Goal: Transaction & Acquisition: Purchase product/service

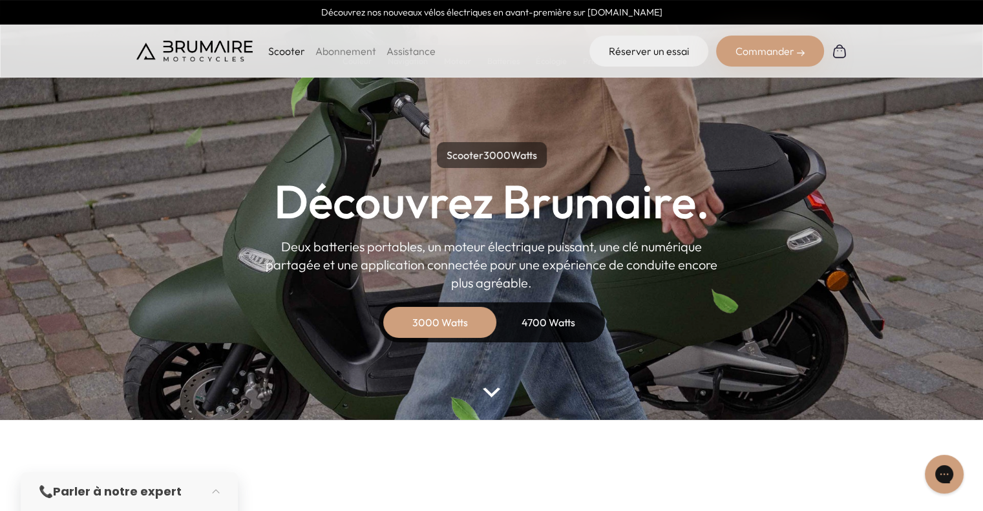
click at [542, 321] on div "4700 Watts" at bounding box center [548, 322] width 103 height 31
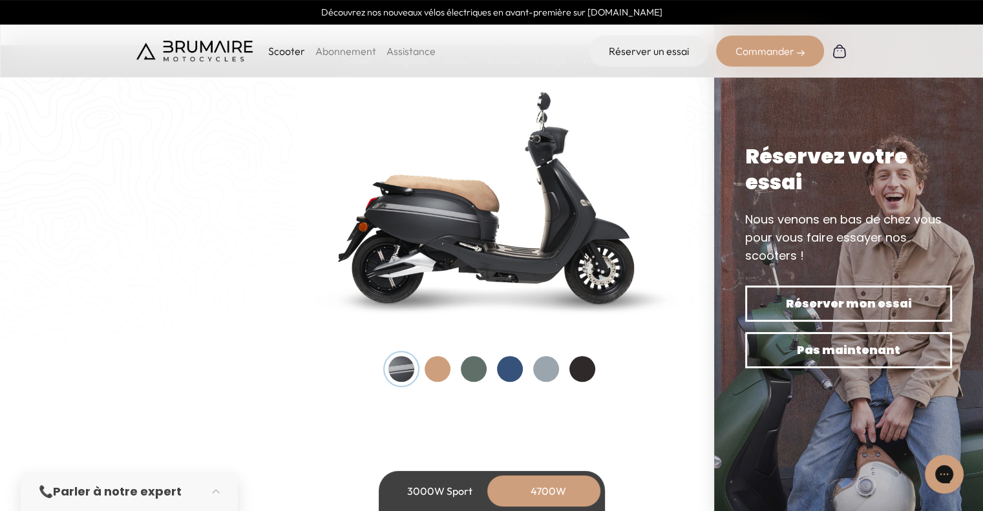
scroll to position [1338, 0]
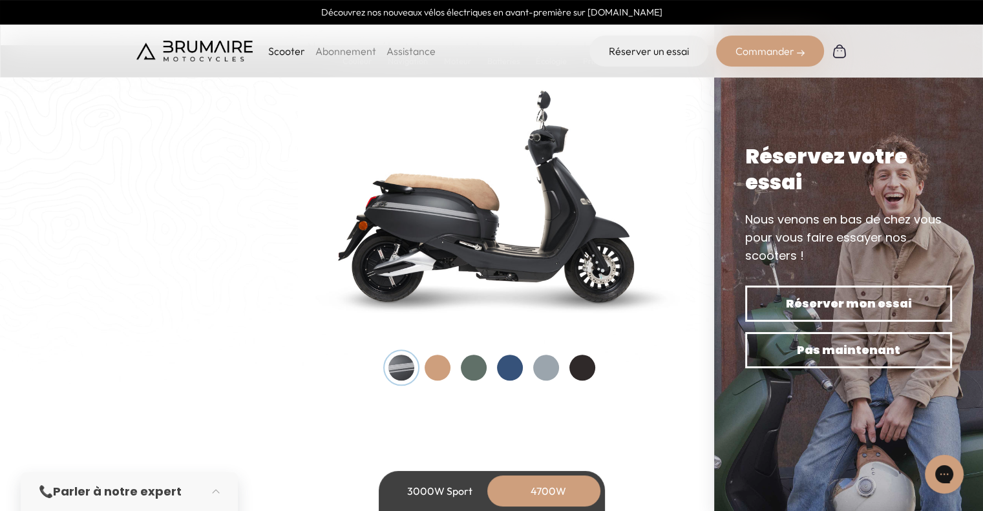
click at [472, 372] on div at bounding box center [474, 368] width 26 height 26
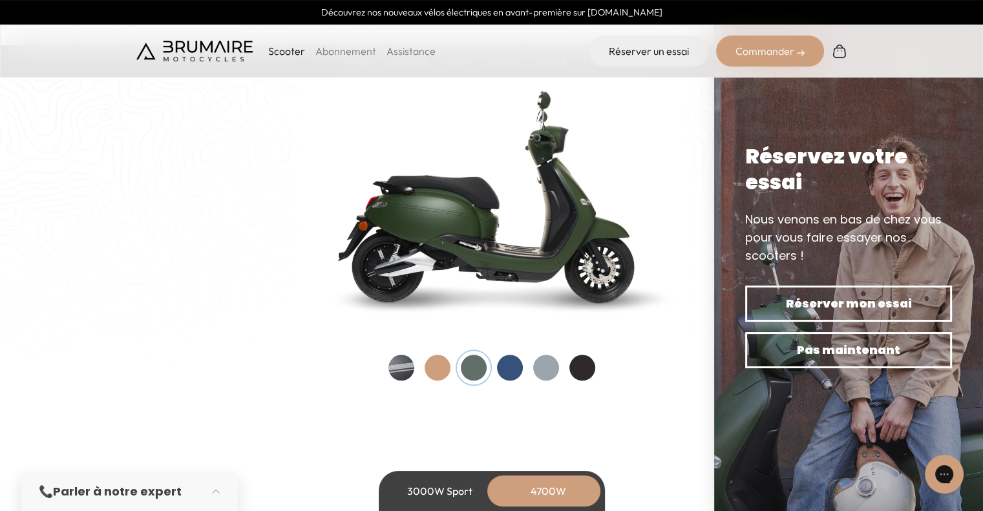
click at [505, 370] on div at bounding box center [510, 368] width 26 height 26
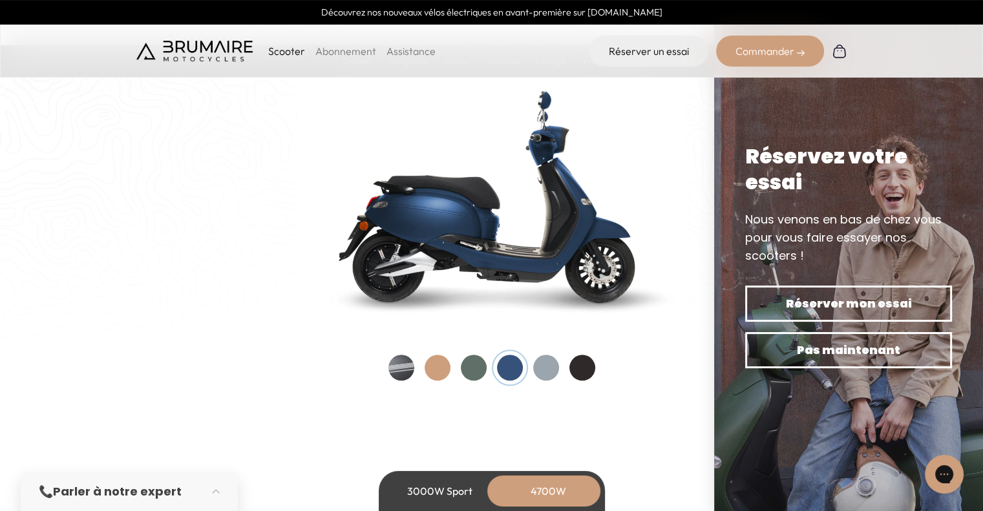
click at [445, 366] on div at bounding box center [438, 368] width 26 height 26
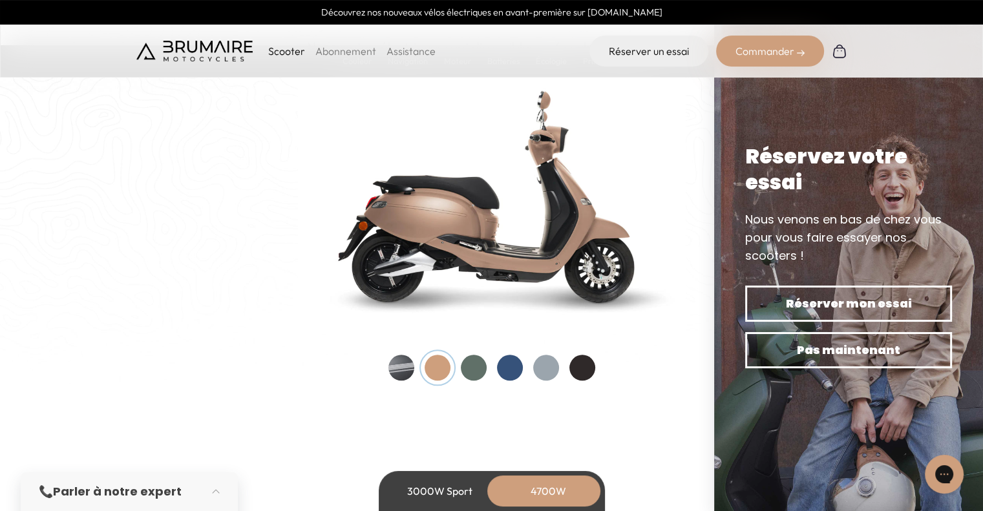
click at [550, 361] on div at bounding box center [546, 368] width 26 height 26
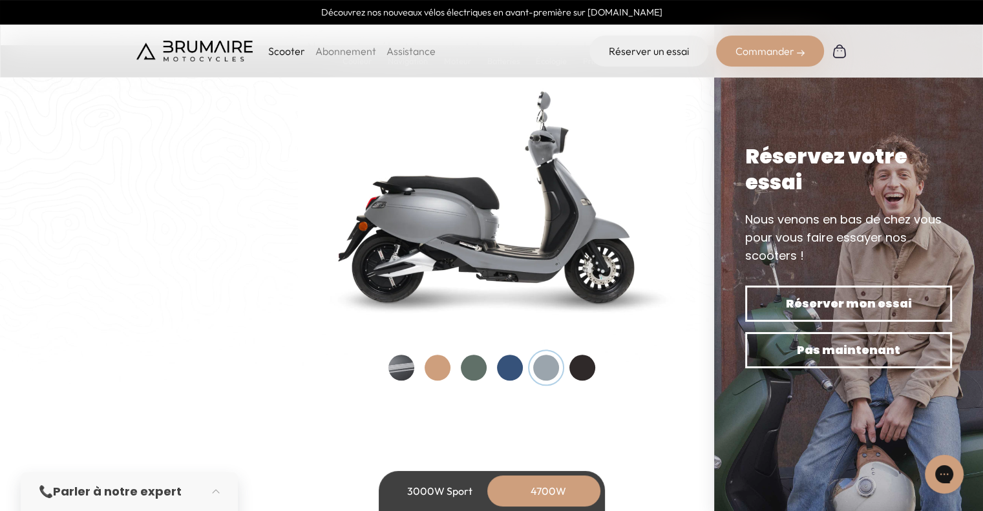
click at [582, 363] on div at bounding box center [582, 368] width 26 height 26
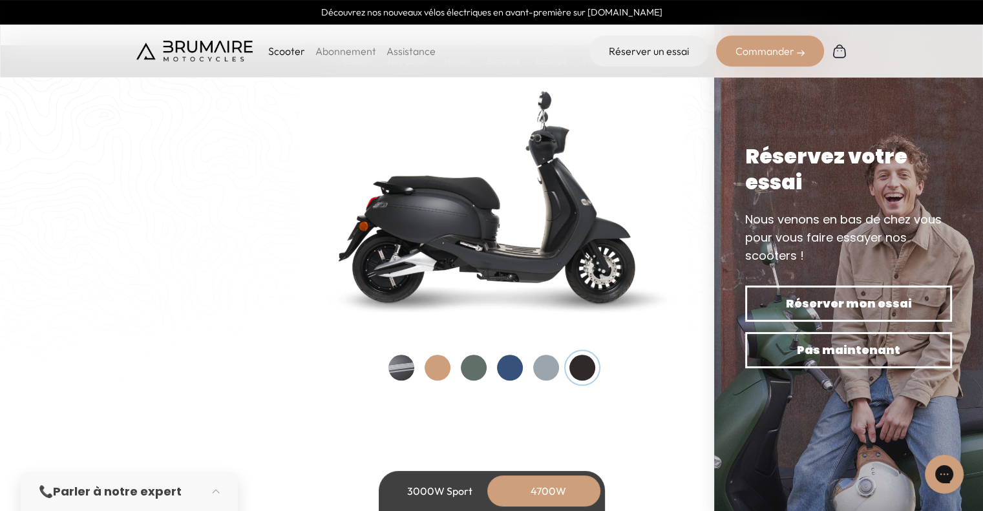
click at [395, 365] on div at bounding box center [401, 368] width 26 height 26
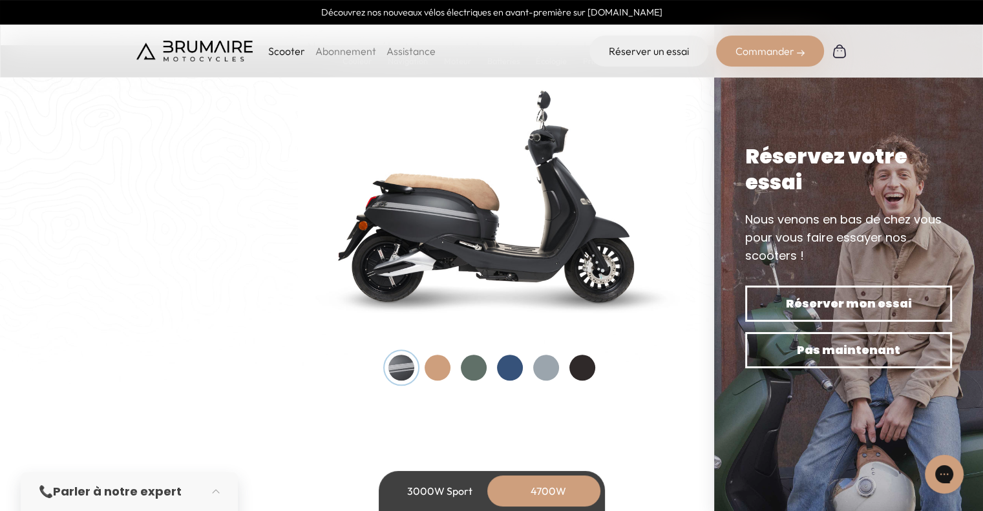
click at [579, 366] on div at bounding box center [582, 368] width 26 height 26
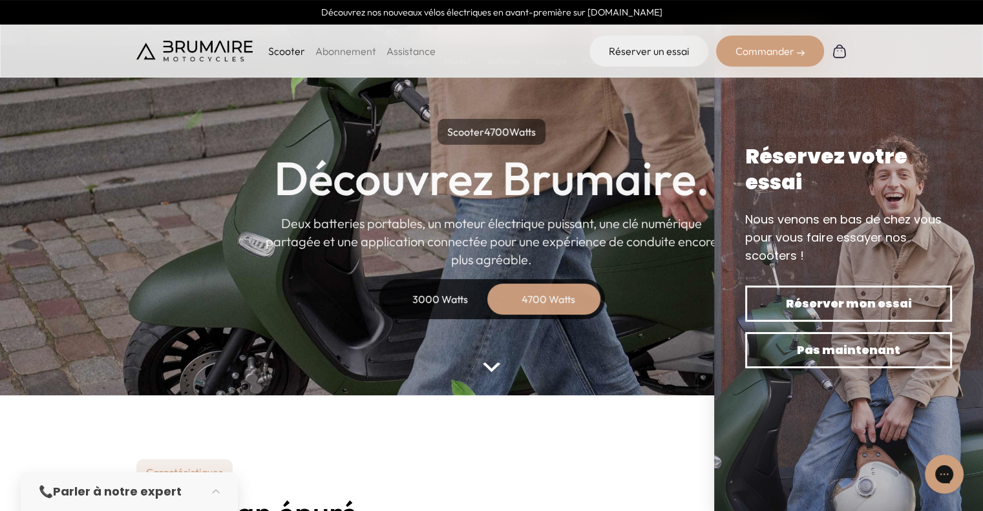
scroll to position [44, 0]
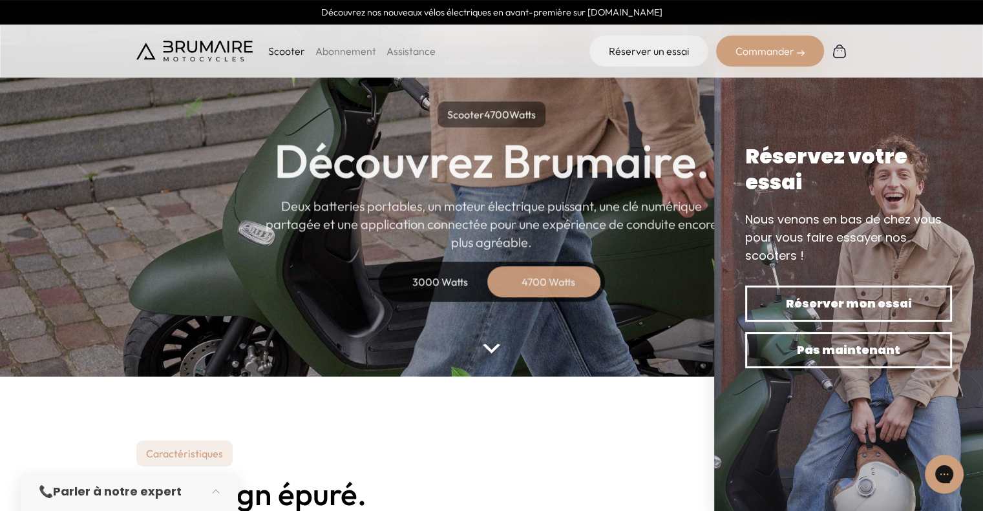
click at [450, 289] on div "3000 Watts" at bounding box center [439, 281] width 103 height 31
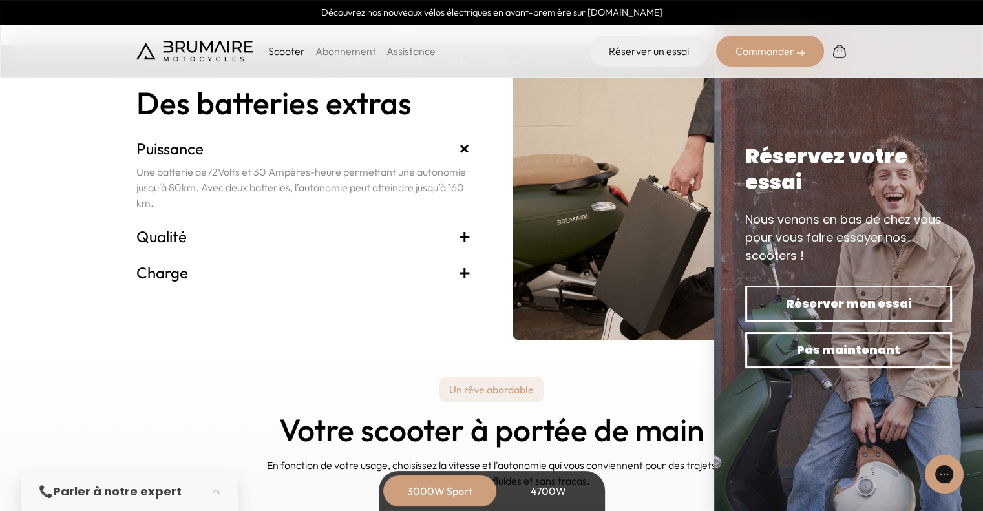
scroll to position [2729, 0]
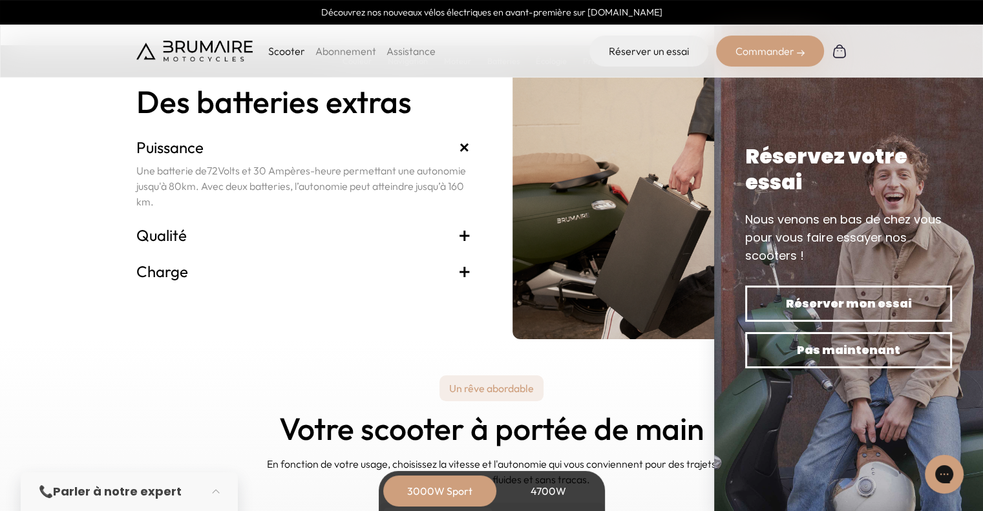
click at [428, 265] on h3 "Charge +" at bounding box center [303, 271] width 335 height 21
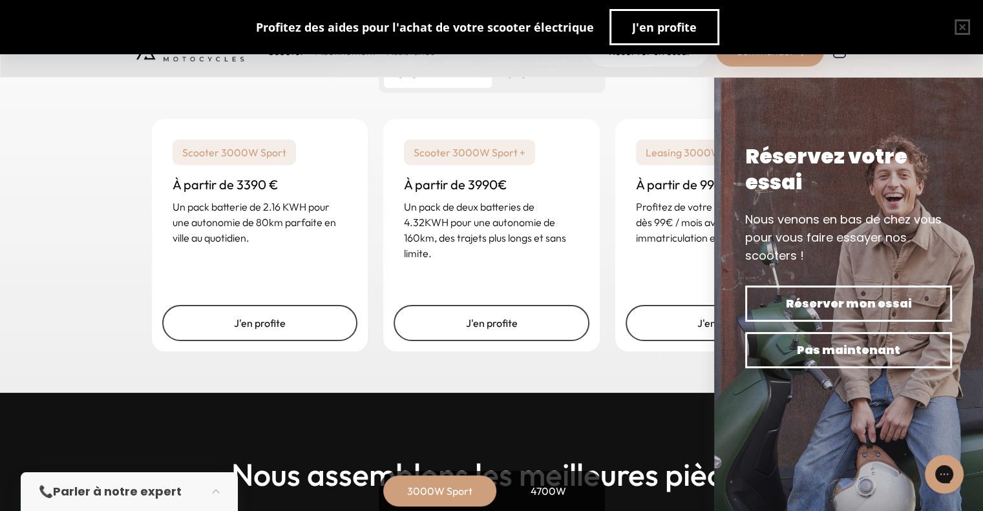
scroll to position [3182, 0]
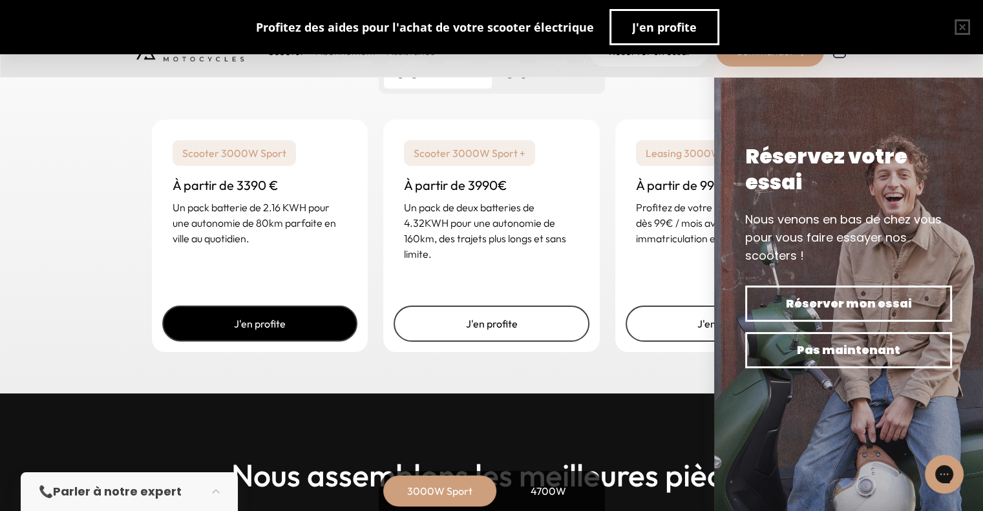
click at [259, 325] on link "J'en profite" at bounding box center [260, 324] width 196 height 36
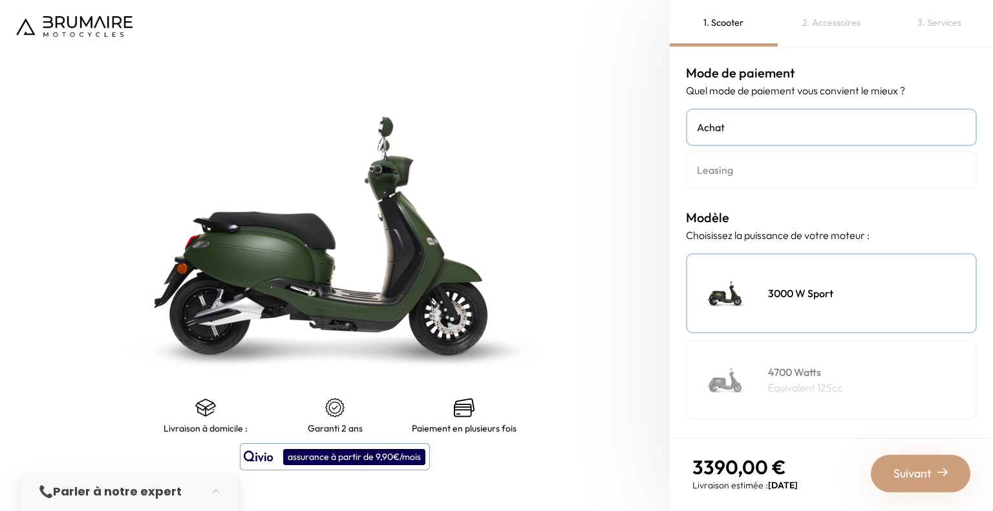
click at [825, 178] on link "Leasing" at bounding box center [831, 169] width 291 height 37
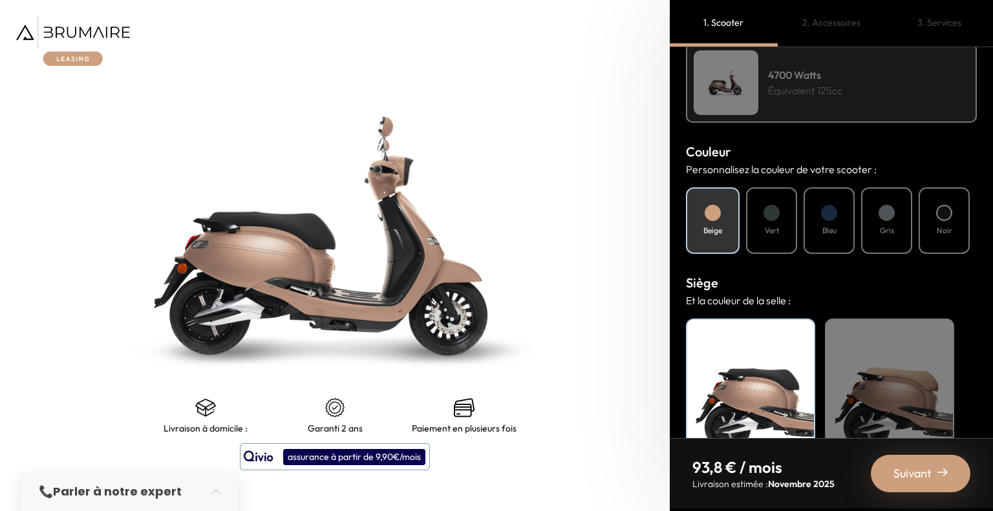
scroll to position [383, 0]
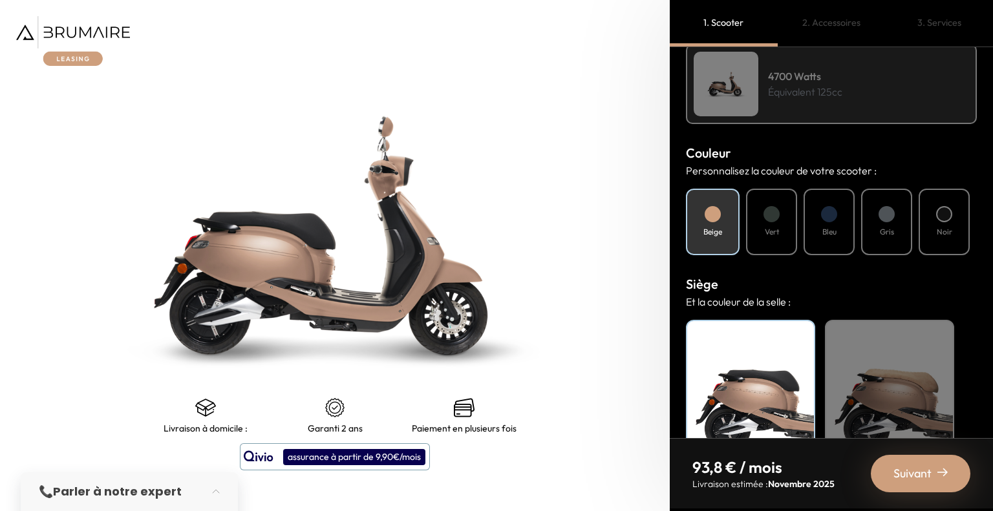
click at [942, 214] on div at bounding box center [944, 214] width 16 height 16
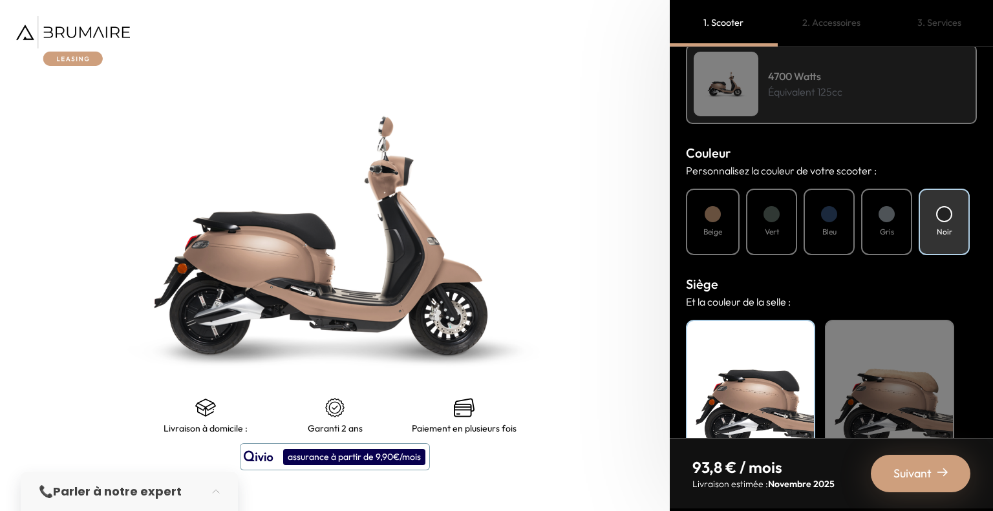
click at [934, 207] on div "Noir" at bounding box center [943, 222] width 51 height 67
click at [885, 209] on div at bounding box center [886, 214] width 16 height 16
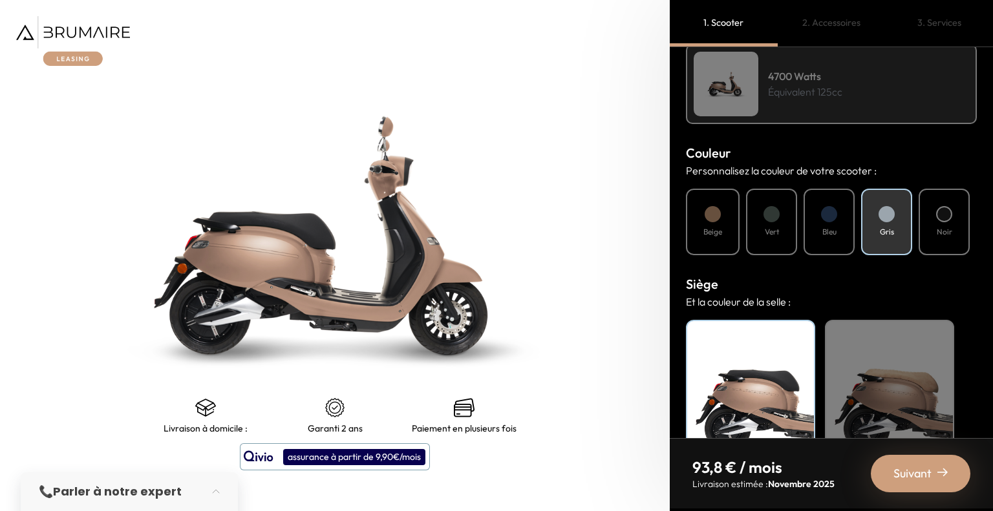
click at [927, 213] on div "Noir" at bounding box center [943, 222] width 51 height 67
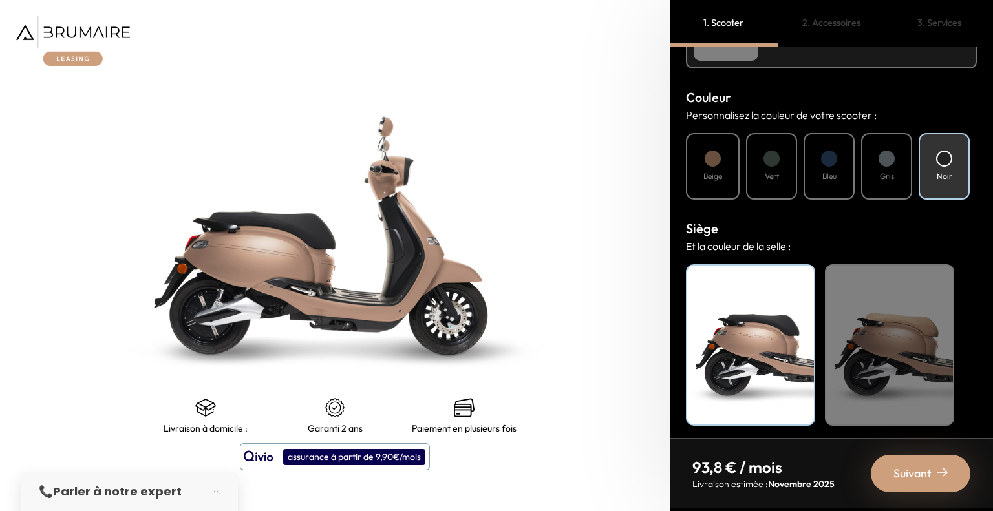
scroll to position [437, 0]
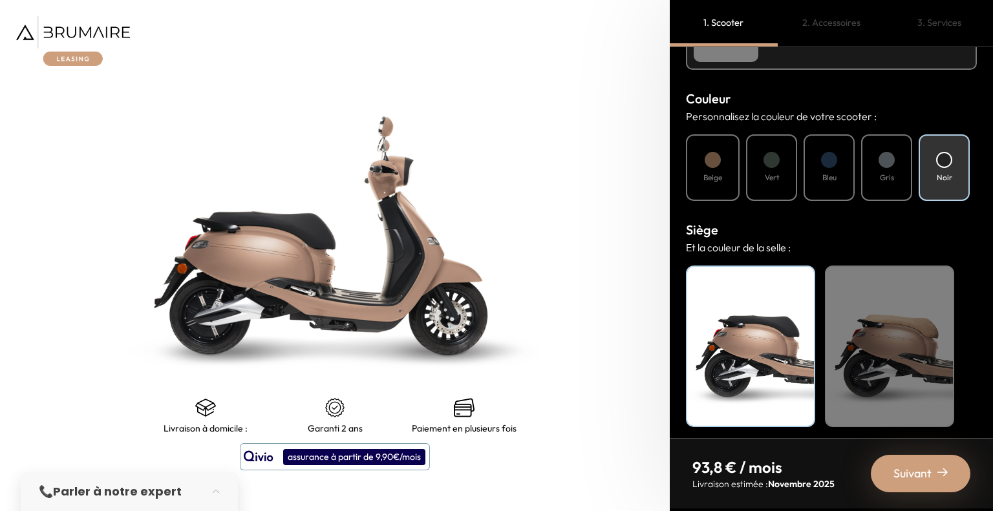
click at [784, 366] on div "Noir" at bounding box center [750, 347] width 129 height 162
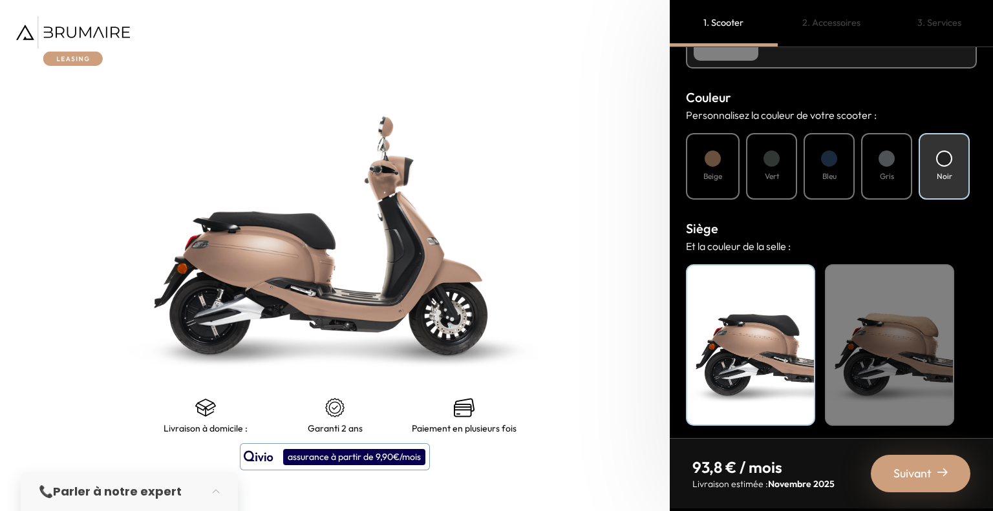
scroll to position [391, 0]
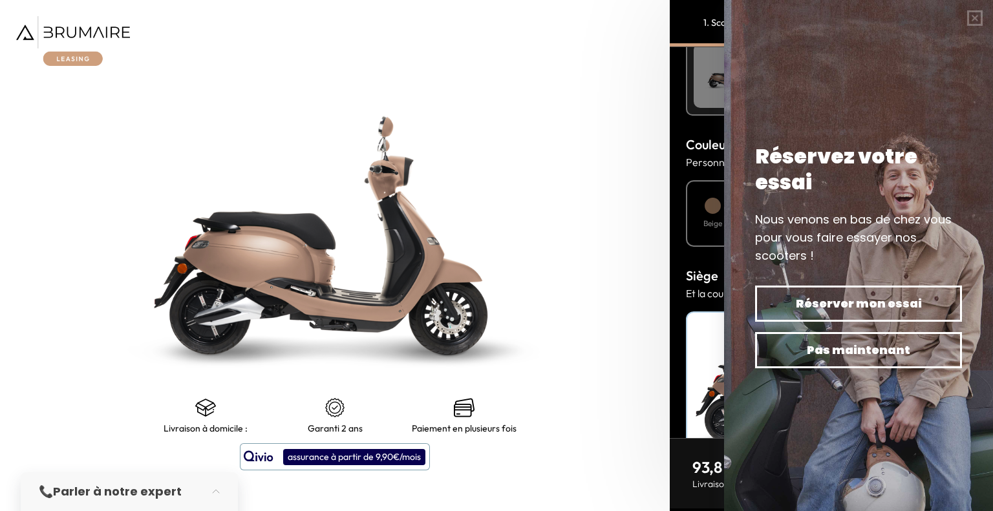
click at [716, 208] on div at bounding box center [712, 206] width 16 height 16
click at [975, 21] on button "button" at bounding box center [974, 18] width 36 height 36
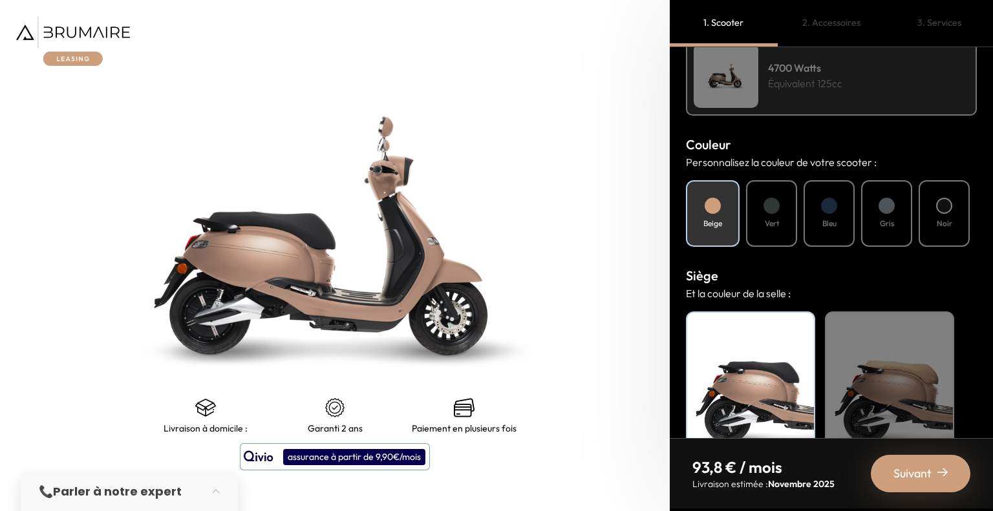
click at [943, 218] on h4 "Noir" at bounding box center [944, 224] width 16 height 12
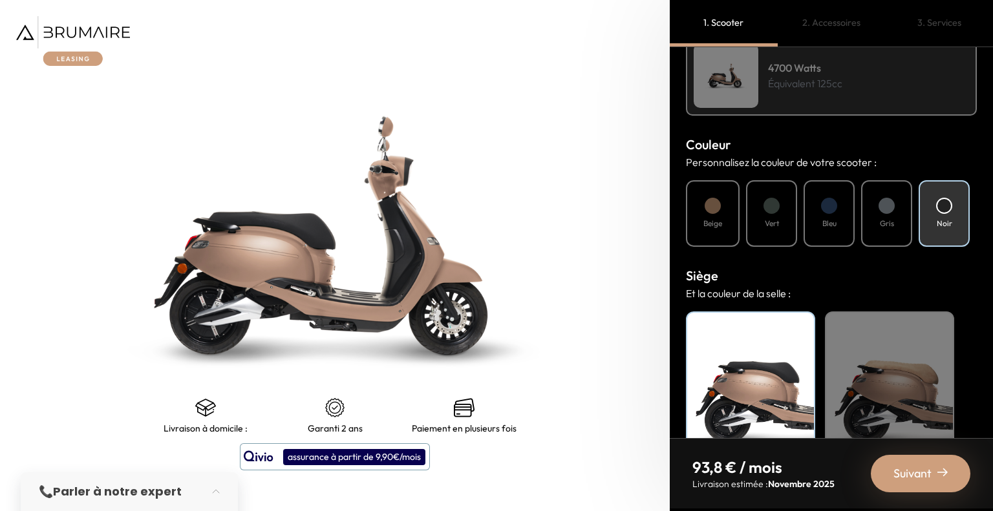
click at [779, 397] on div "Noir" at bounding box center [750, 393] width 129 height 162
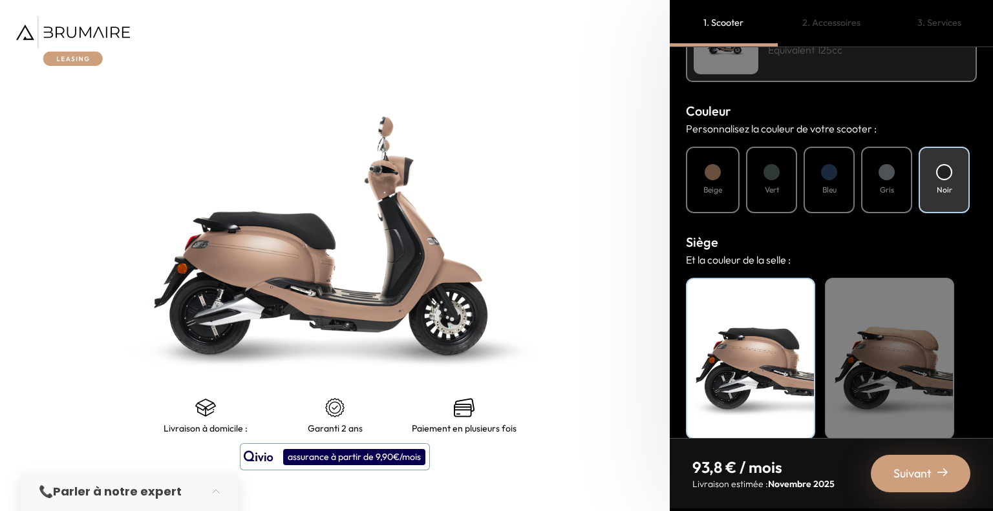
scroll to position [438, 0]
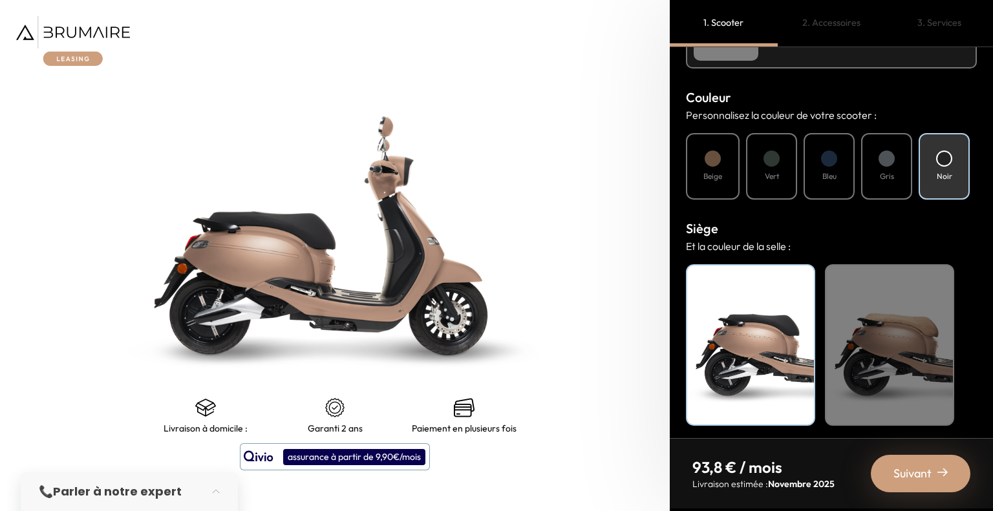
click at [925, 166] on div "Noir" at bounding box center [943, 166] width 51 height 67
click at [876, 165] on div "Gris" at bounding box center [886, 166] width 51 height 67
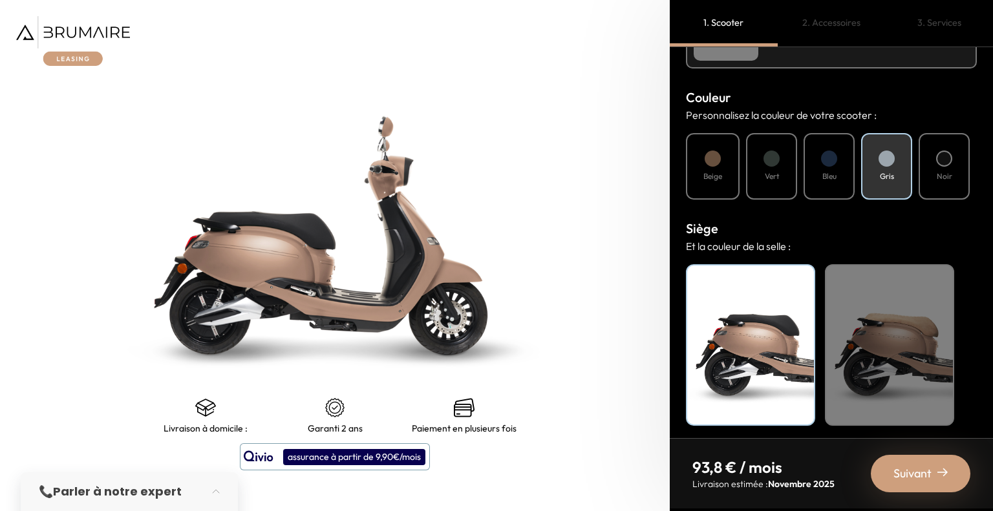
click at [809, 171] on div "Bleu" at bounding box center [828, 166] width 51 height 67
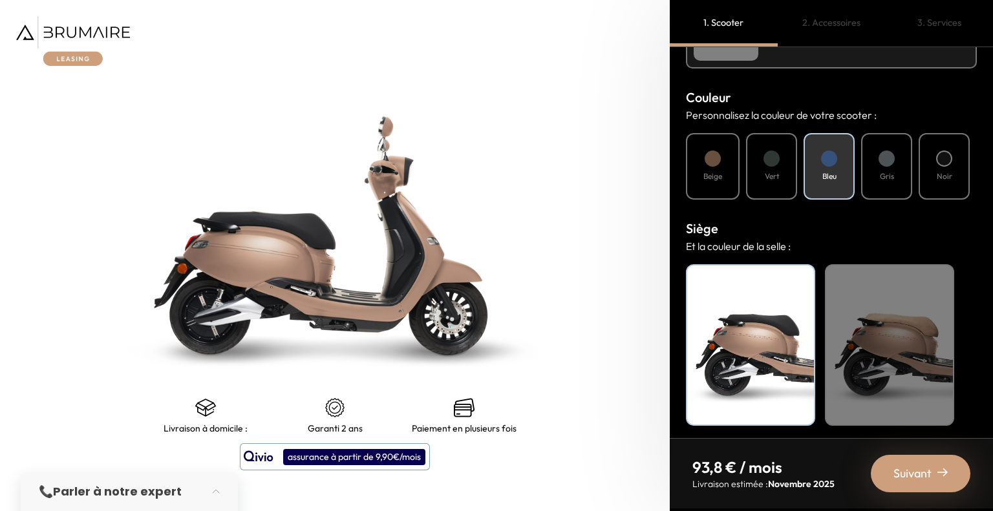
click at [765, 177] on h4 "Vert" at bounding box center [772, 177] width 14 height 12
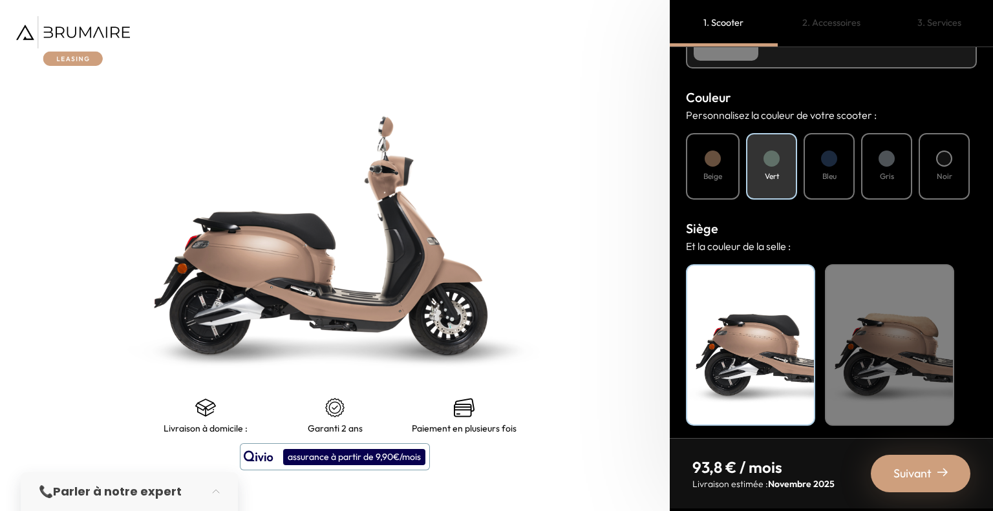
click at [958, 168] on div "Noir" at bounding box center [943, 166] width 51 height 67
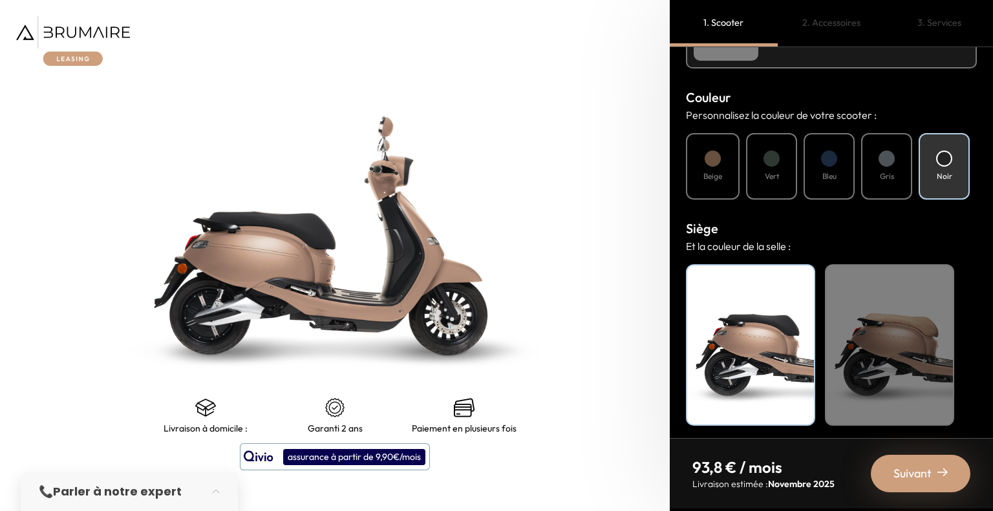
click at [915, 478] on span "Suivant" at bounding box center [912, 474] width 38 height 18
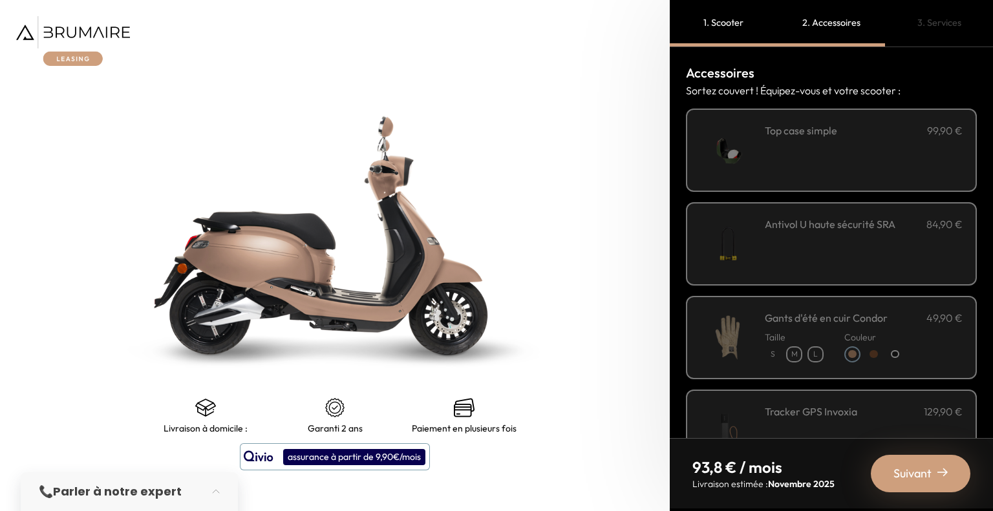
click at [850, 136] on div "Top case simple 99,90 €" at bounding box center [864, 131] width 198 height 16
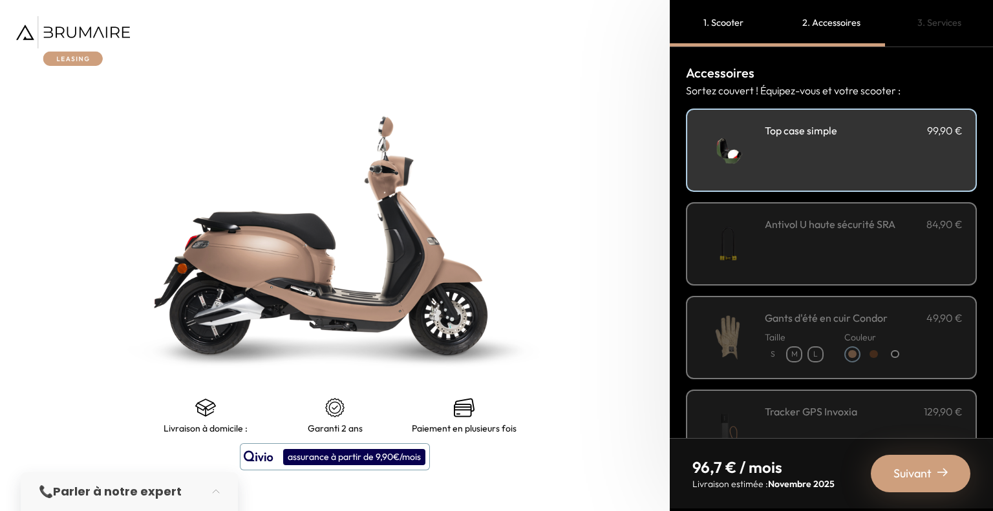
click at [852, 160] on div "**********" at bounding box center [864, 150] width 198 height 55
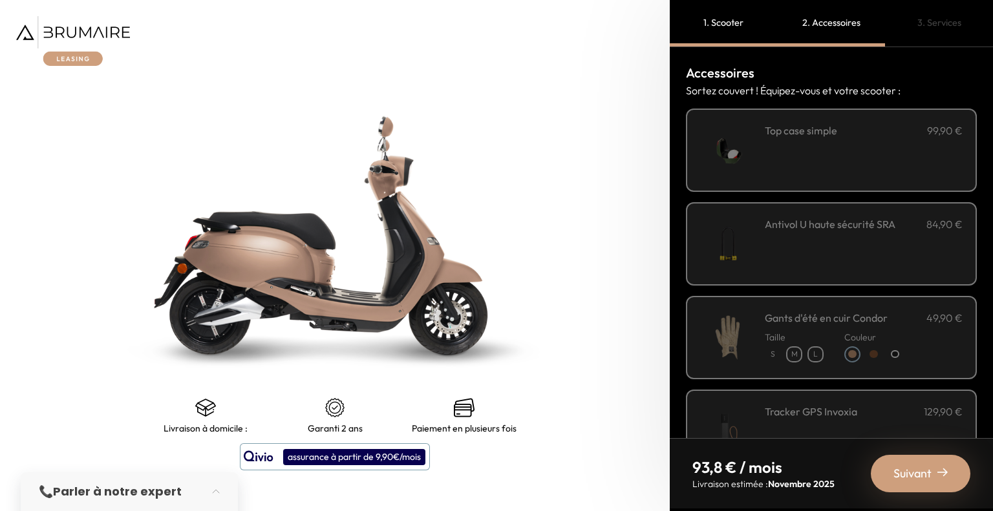
click at [852, 160] on div "**********" at bounding box center [864, 150] width 198 height 55
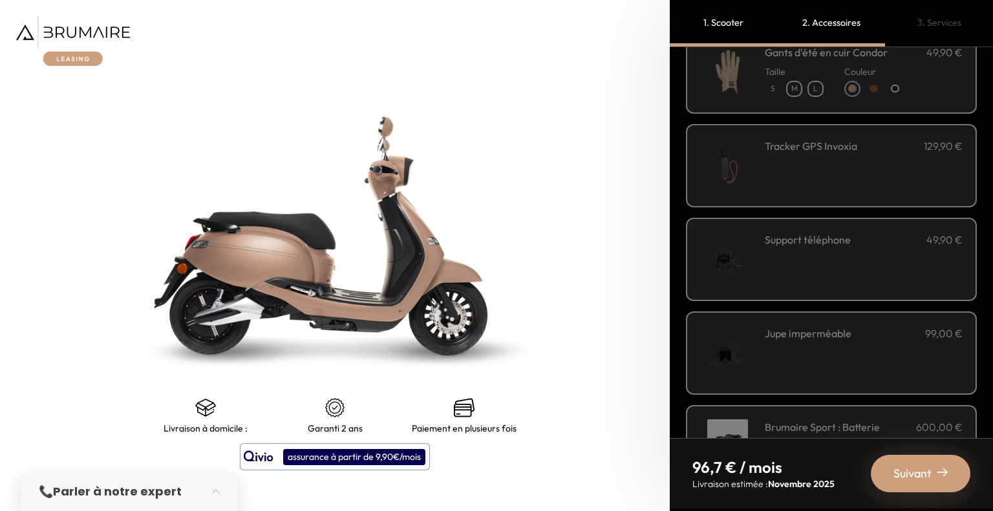
scroll to position [421, 0]
